Goal: Find specific page/section: Find specific page/section

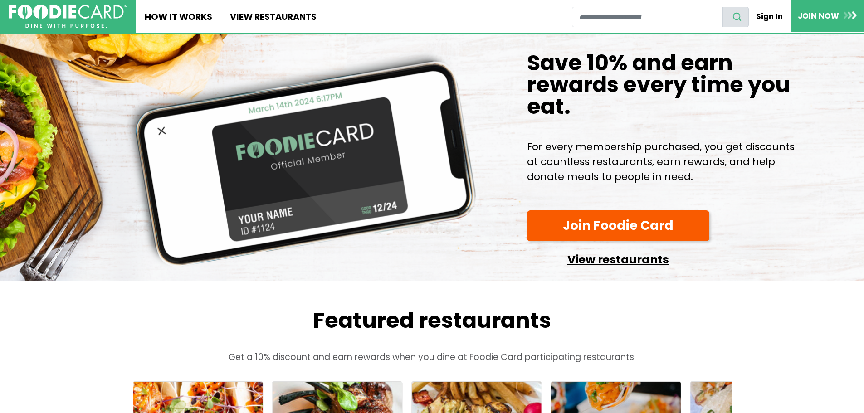
click at [591, 269] on link "View restaurants" at bounding box center [618, 257] width 182 height 23
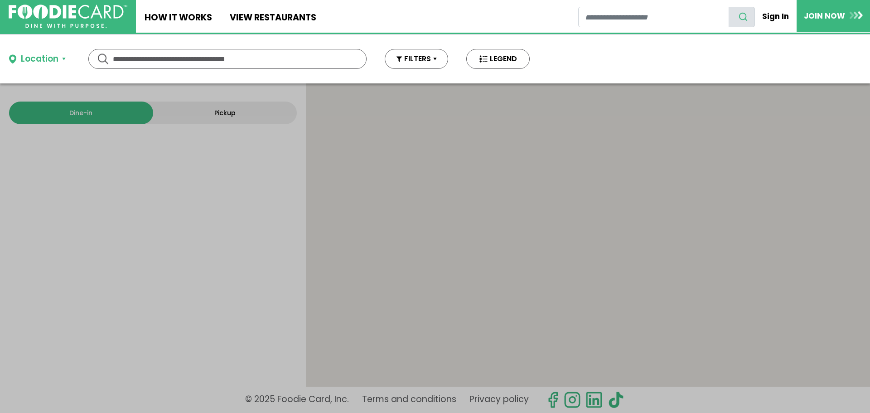
click at [238, 58] on input "text" at bounding box center [227, 58] width 229 height 19
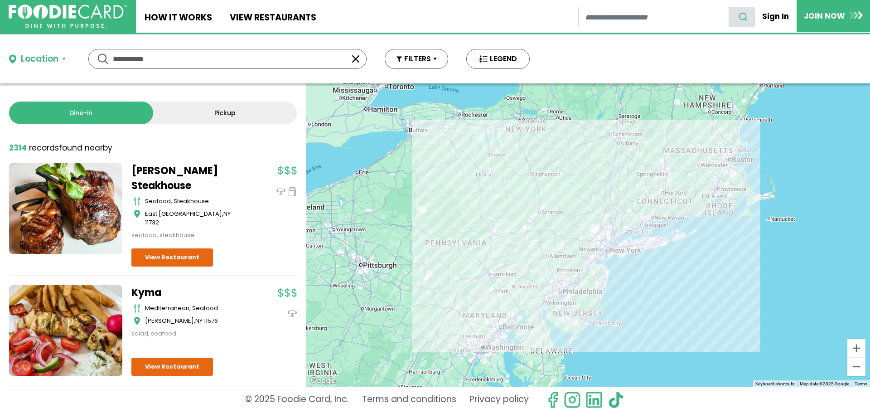
type input "**********"
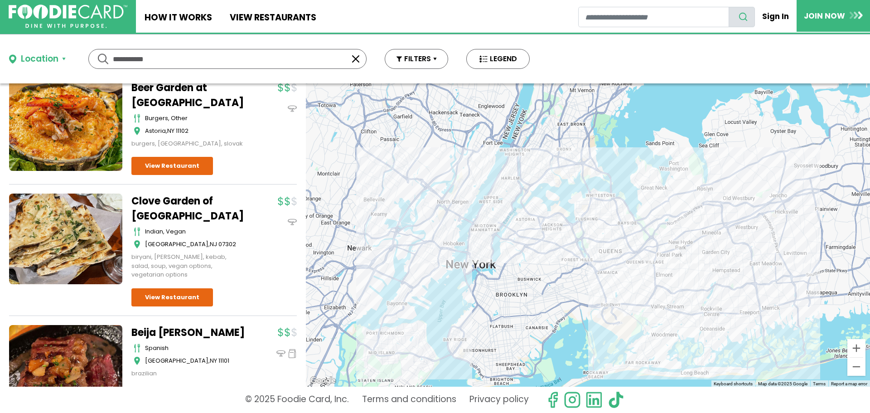
scroll to position [2697, 0]
